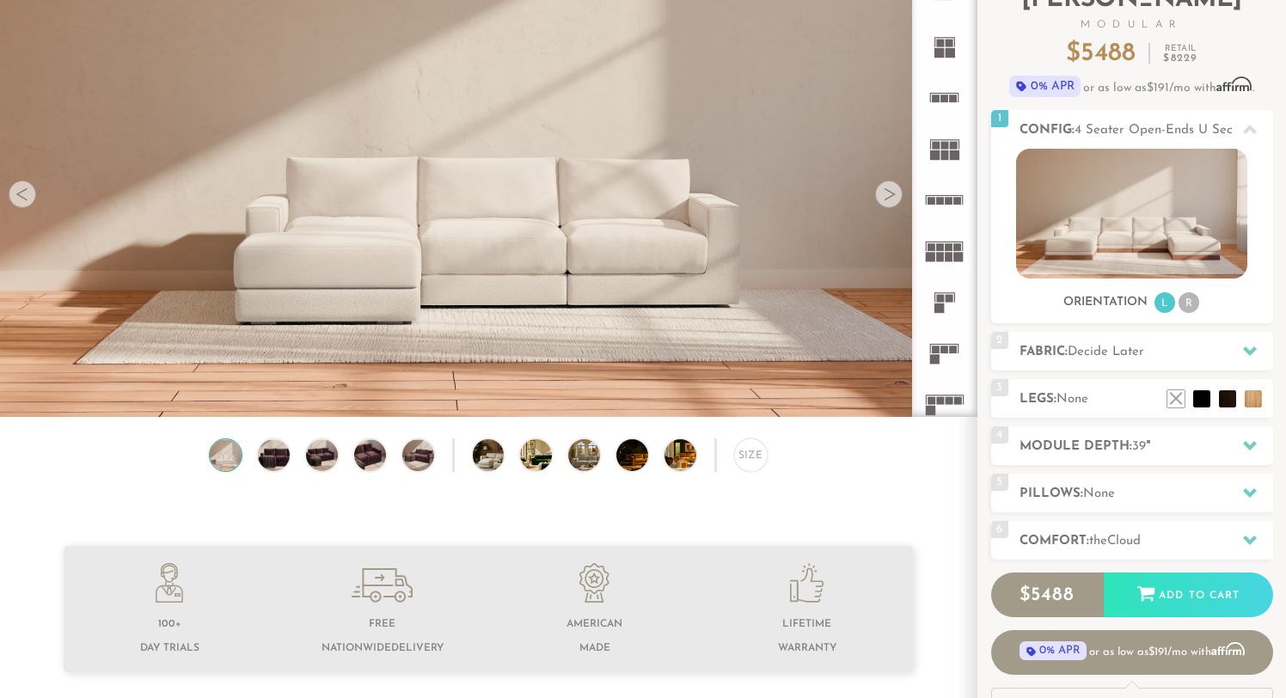
scroll to position [35, 0]
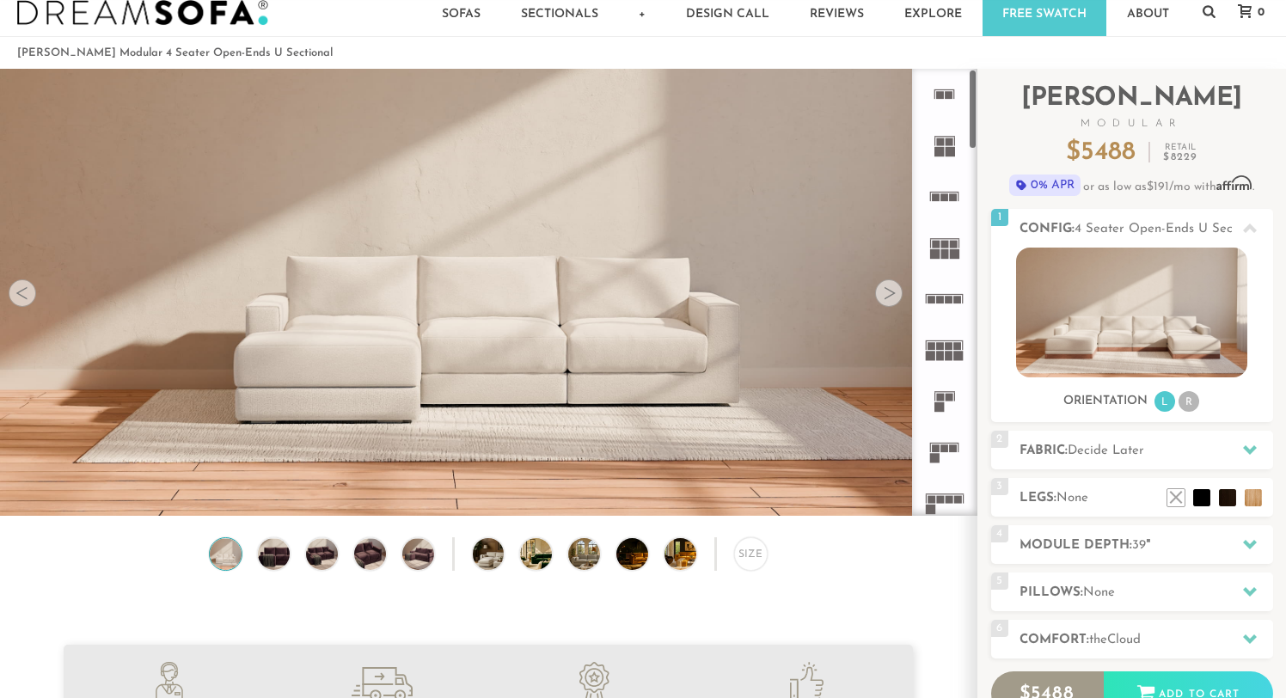
click at [894, 292] on div at bounding box center [889, 293] width 28 height 28
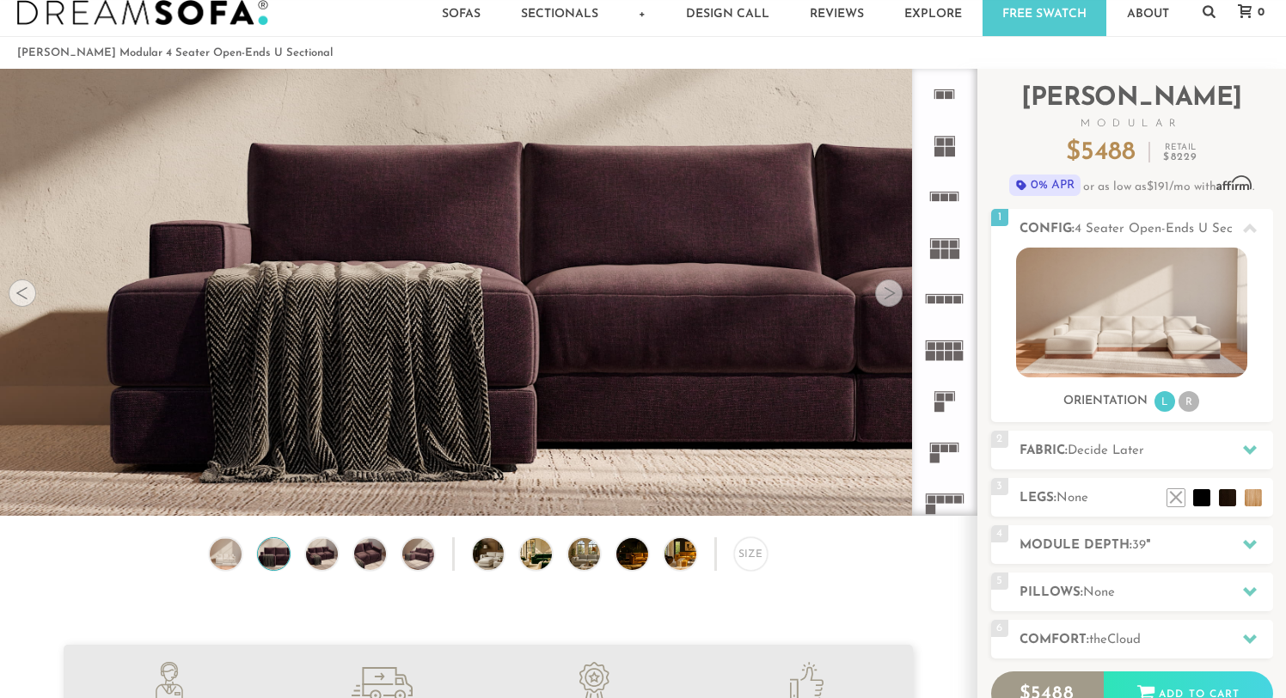
click at [892, 292] on div at bounding box center [889, 293] width 28 height 28
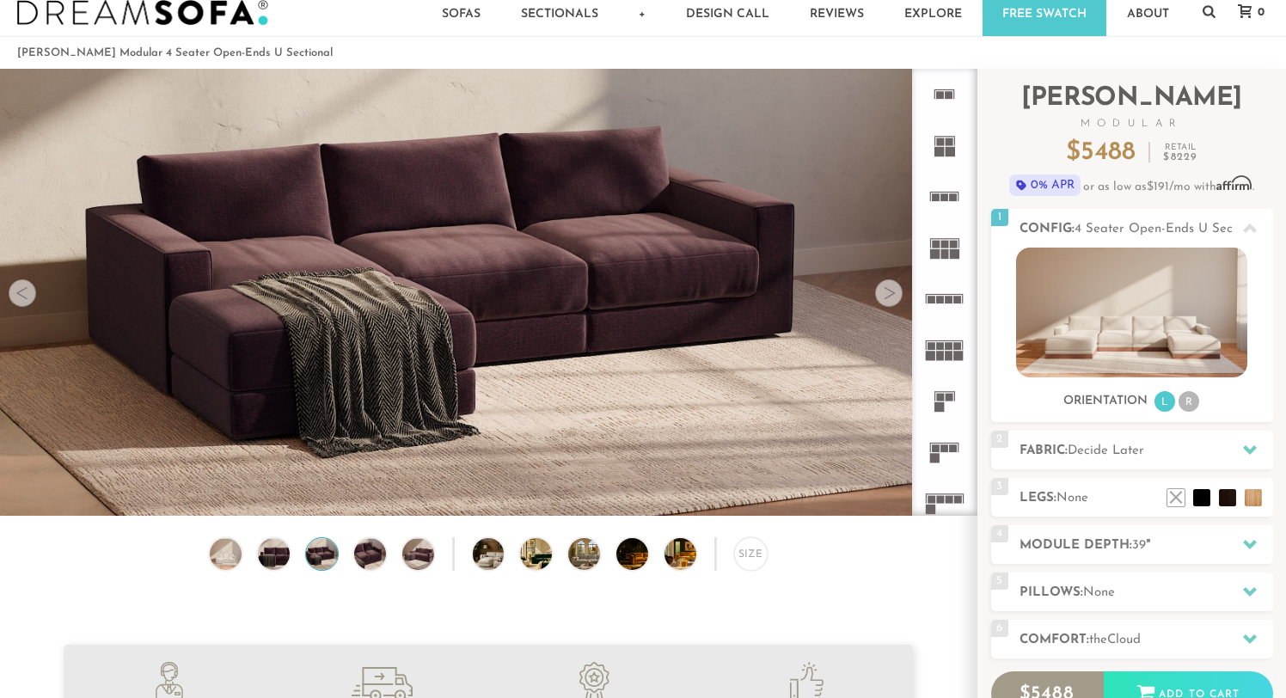
click at [892, 292] on div at bounding box center [889, 293] width 28 height 28
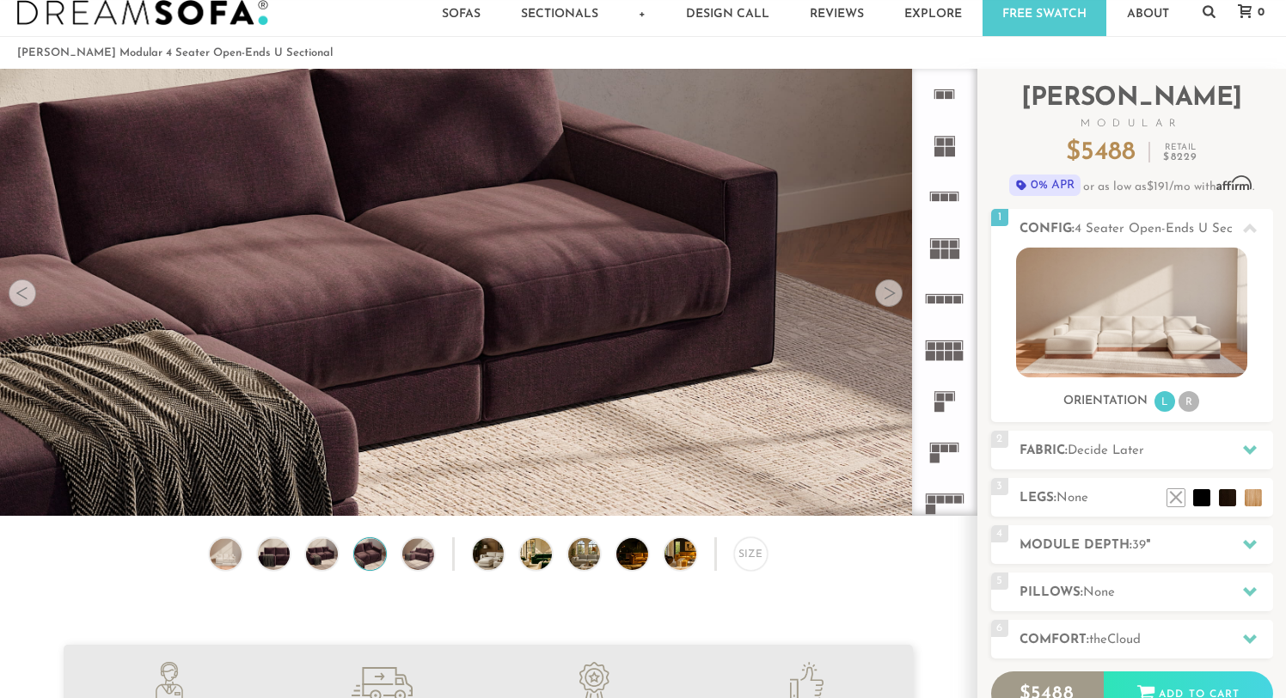
click at [892, 292] on div at bounding box center [889, 293] width 28 height 28
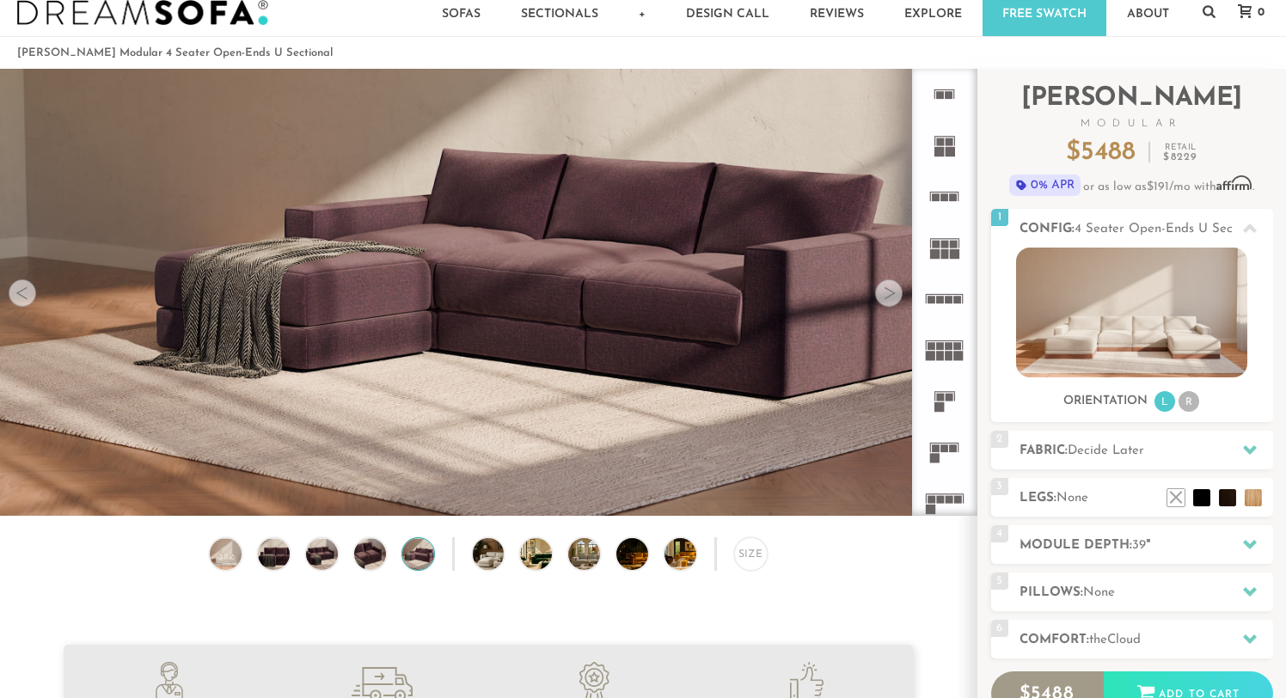
click at [892, 292] on div at bounding box center [889, 293] width 28 height 28
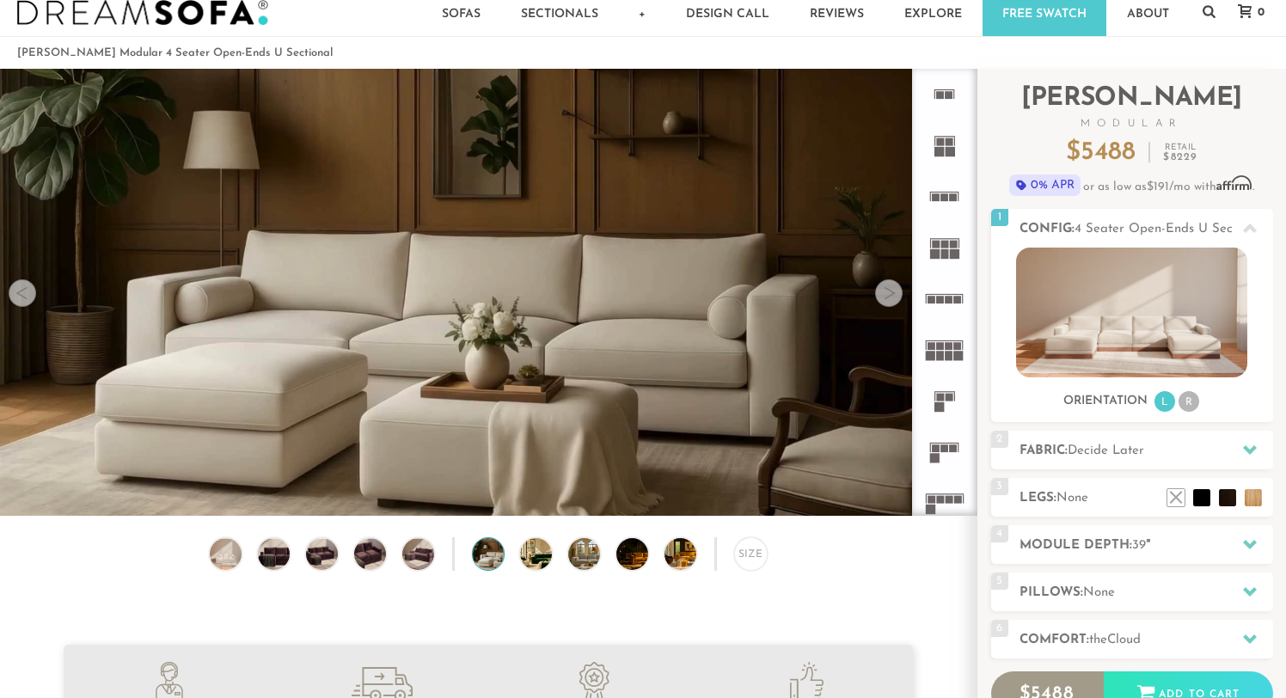
click at [892, 292] on div at bounding box center [889, 293] width 28 height 28
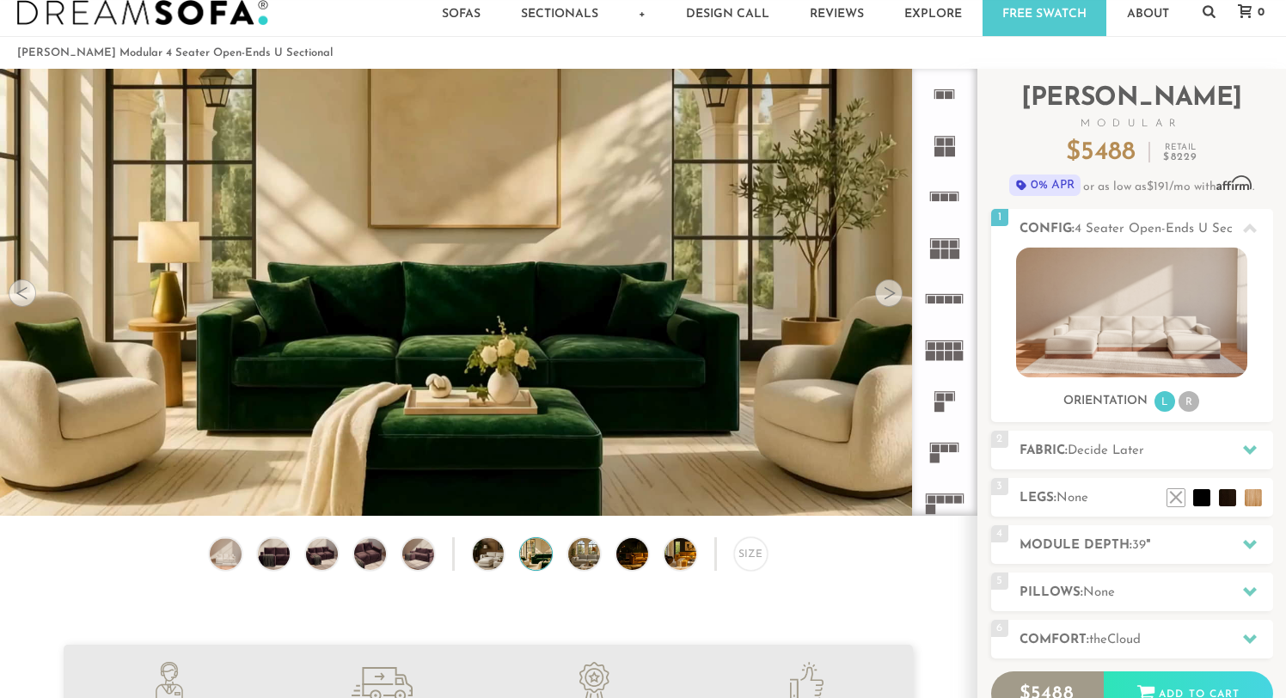
click at [892, 292] on div at bounding box center [889, 293] width 28 height 28
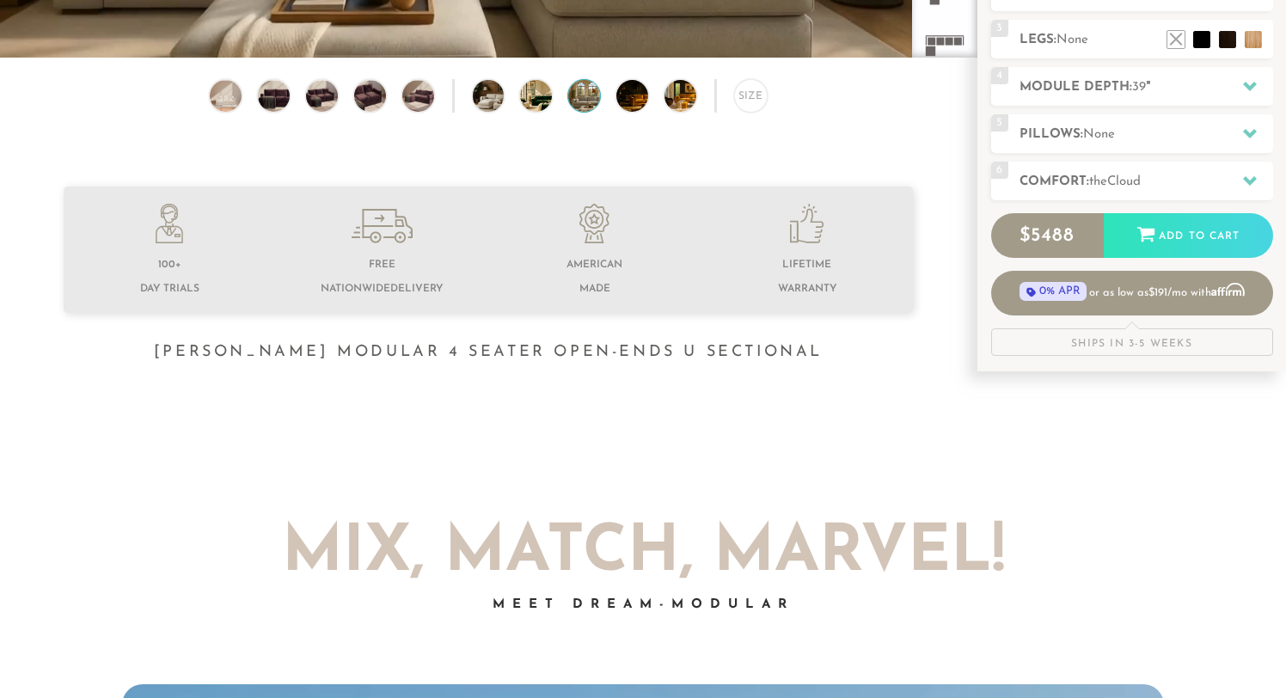
scroll to position [495, 0]
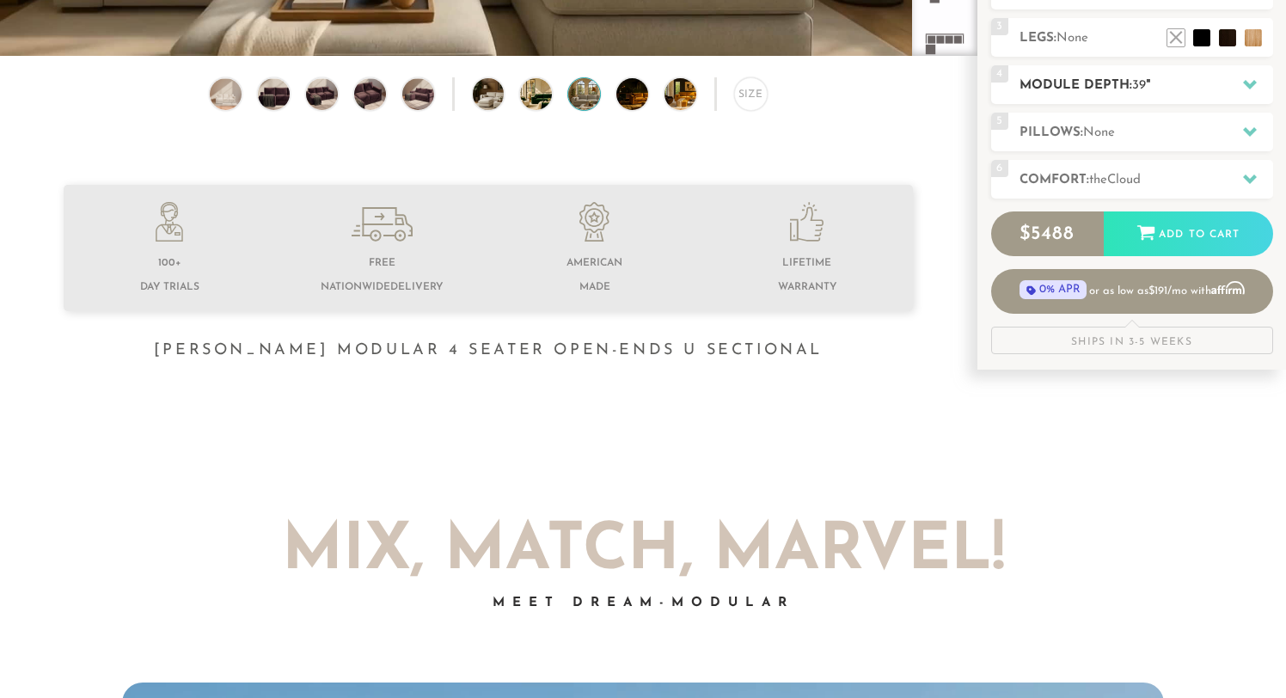
click at [1250, 80] on icon at bounding box center [1250, 84] width 14 height 14
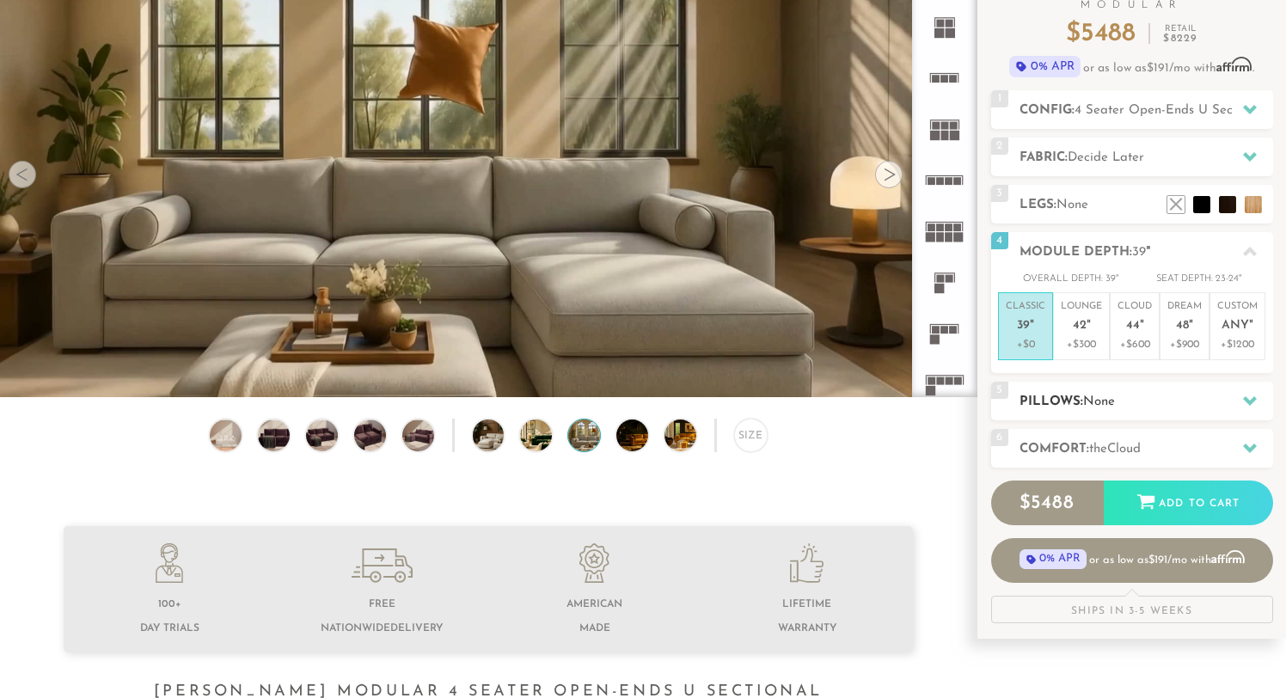
scroll to position [146, 0]
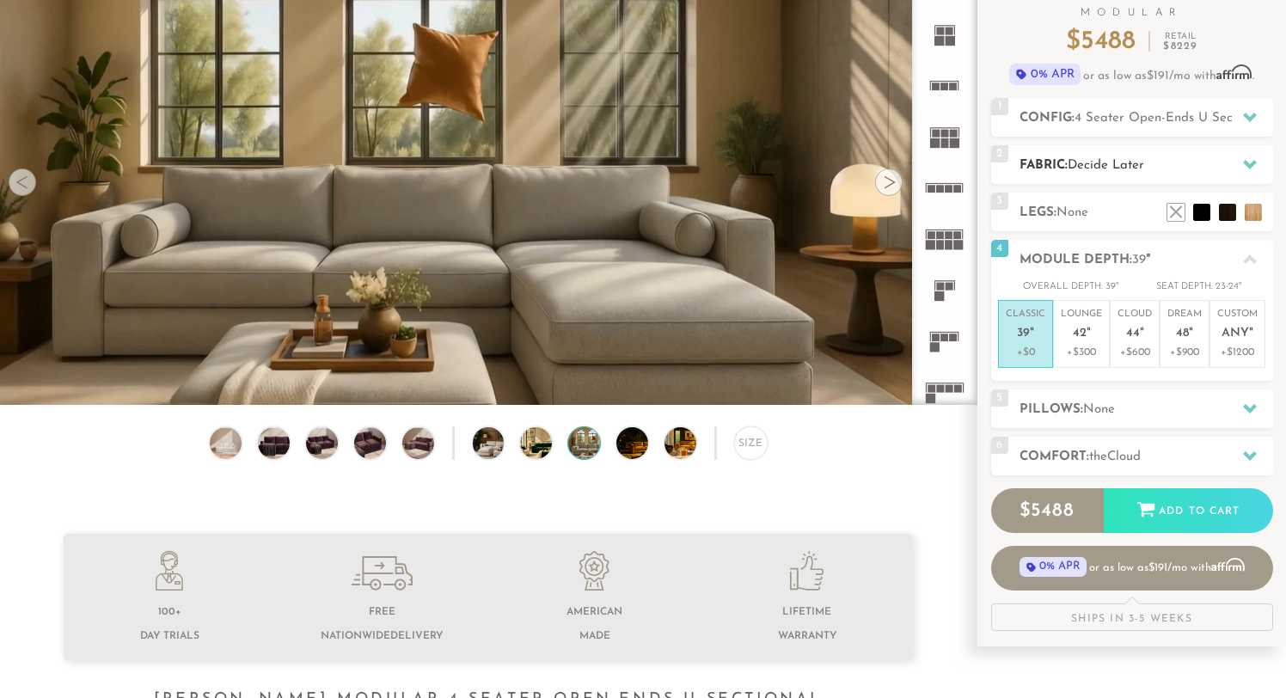
click at [1230, 171] on h2 "Fabric: Decide Later" at bounding box center [1147, 166] width 254 height 20
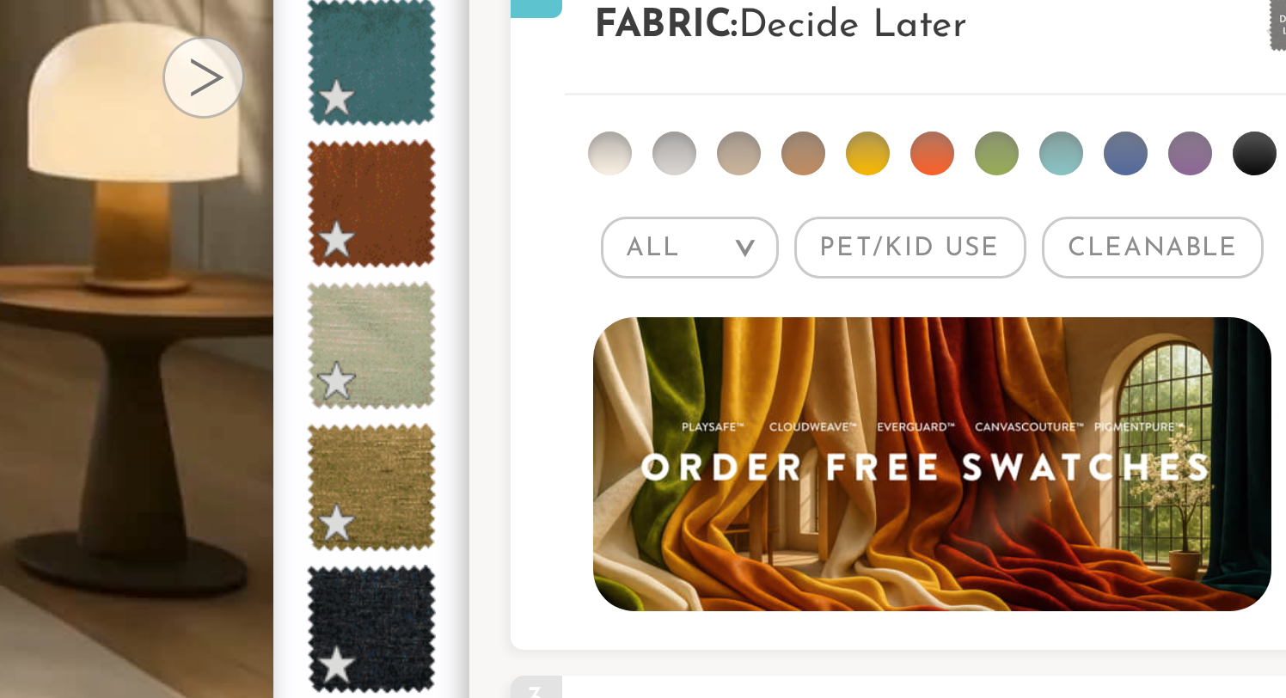
click at [1130, 242] on span "Pet/Kid Use x" at bounding box center [1124, 239] width 77 height 21
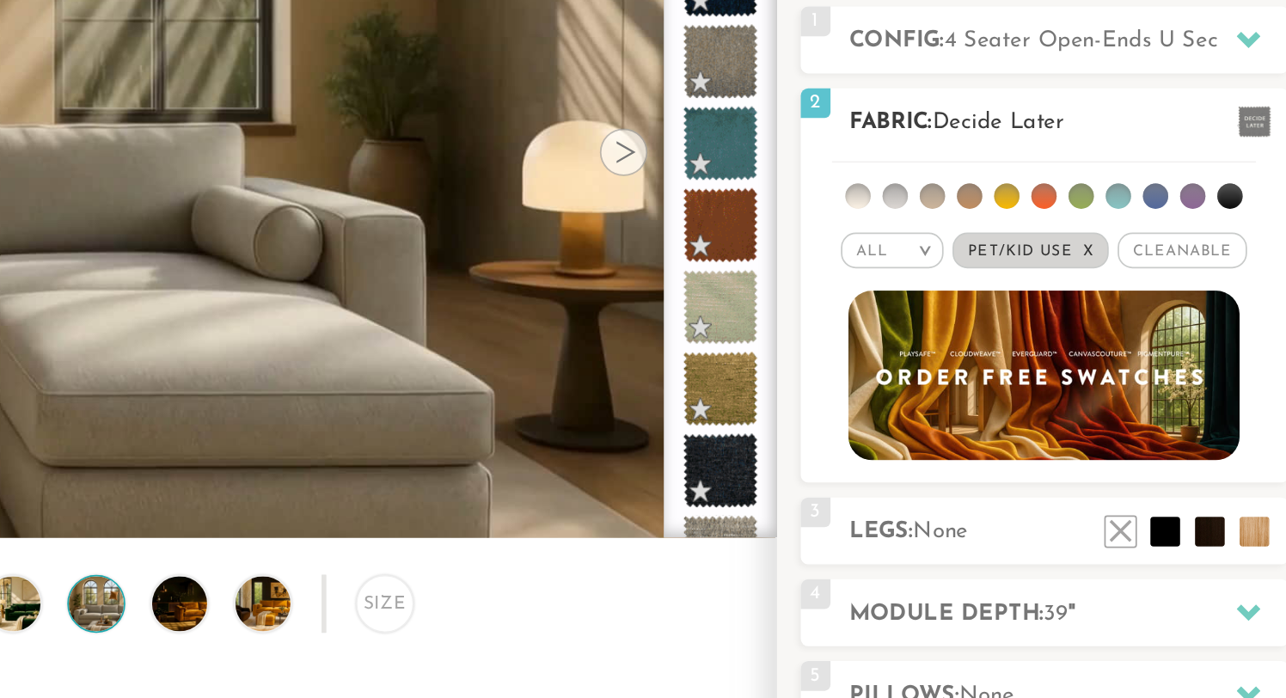
click at [1027, 208] on li at bounding box center [1024, 207] width 15 height 15
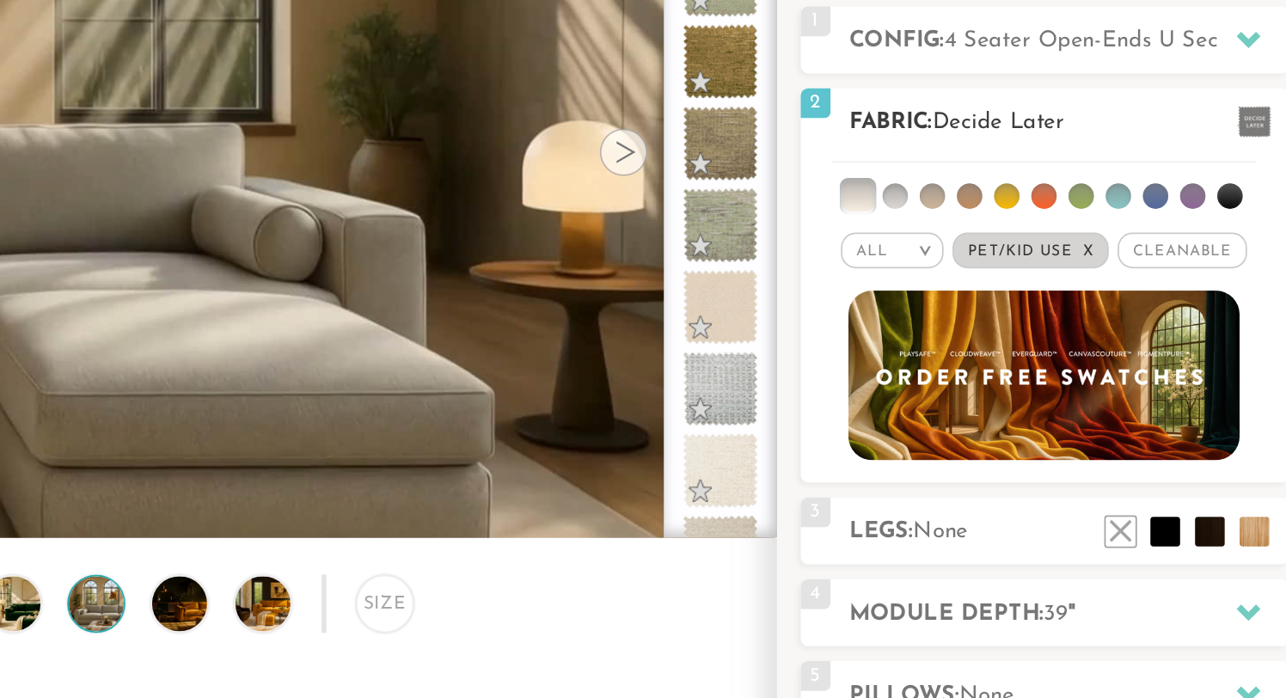
click at [1047, 207] on li at bounding box center [1046, 207] width 15 height 15
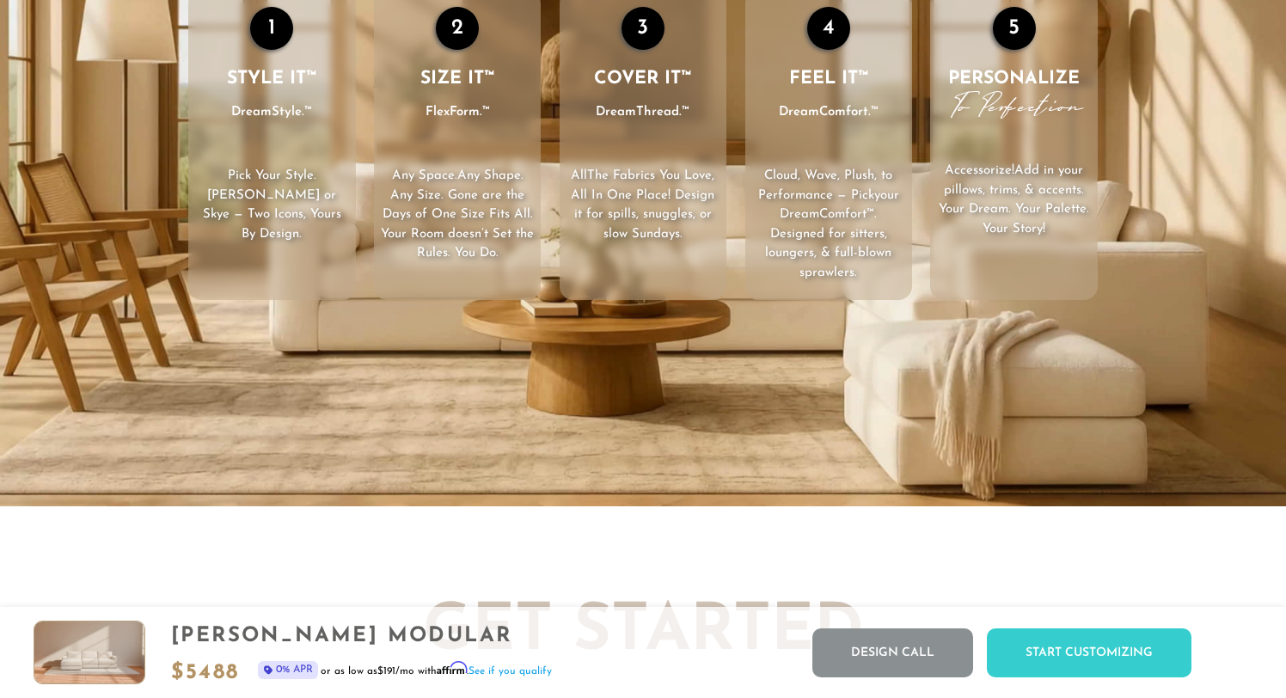
scroll to position [2627, 0]
